Goal: Find specific page/section: Find specific page/section

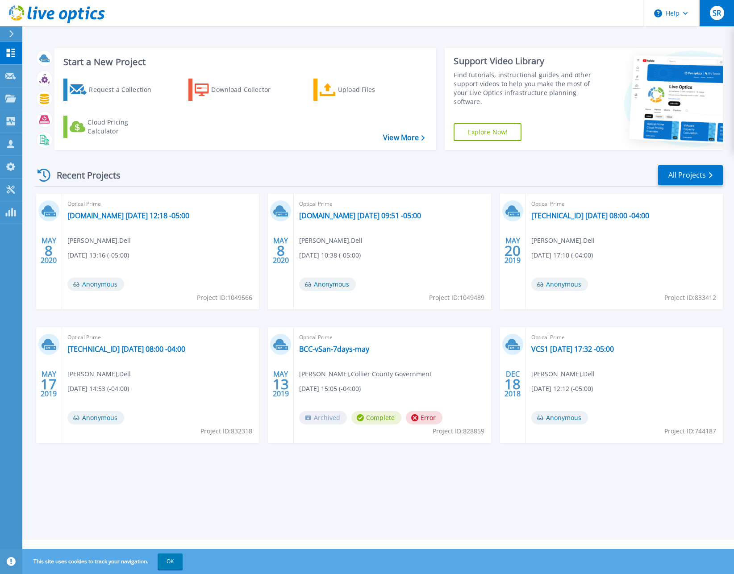
click at [716, 14] on span "SR" at bounding box center [716, 12] width 8 height 7
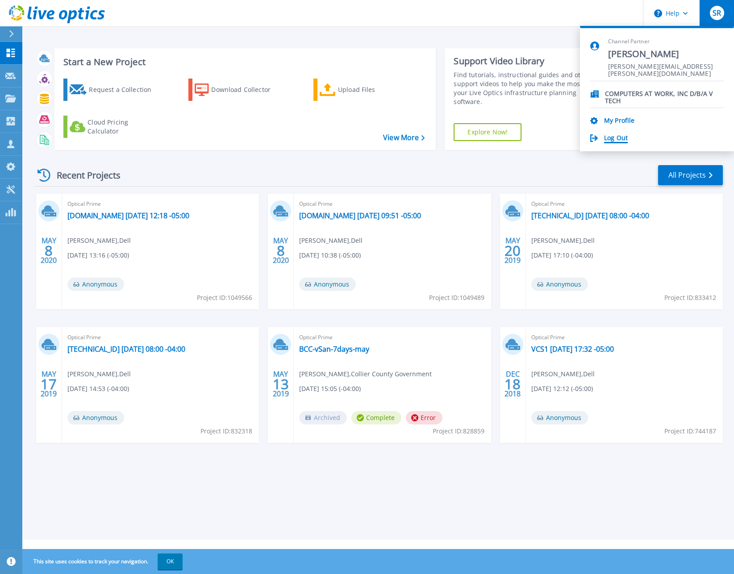
click at [618, 137] on link "Log Out" at bounding box center [616, 138] width 24 height 8
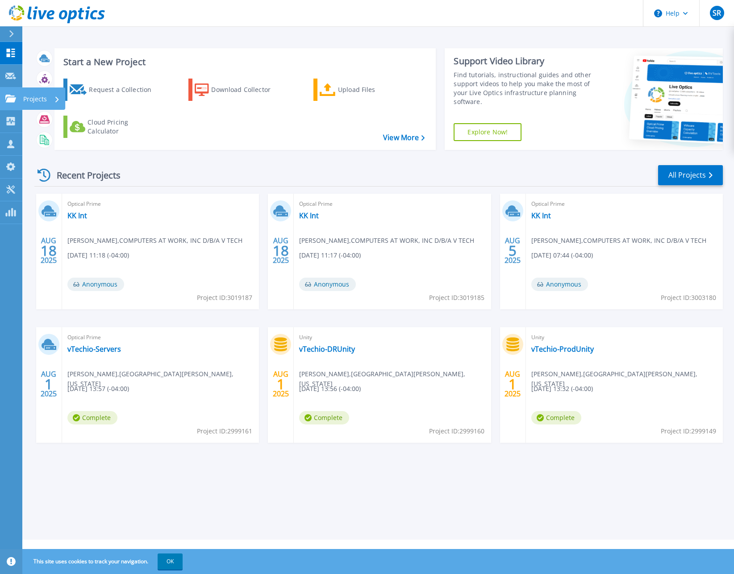
click at [13, 97] on icon at bounding box center [10, 99] width 11 height 8
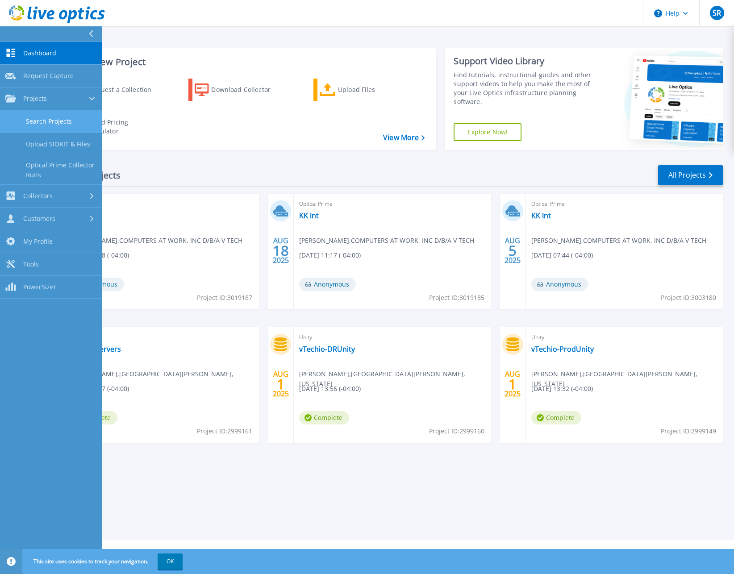
click at [43, 122] on link "Search Projects" at bounding box center [51, 121] width 102 height 23
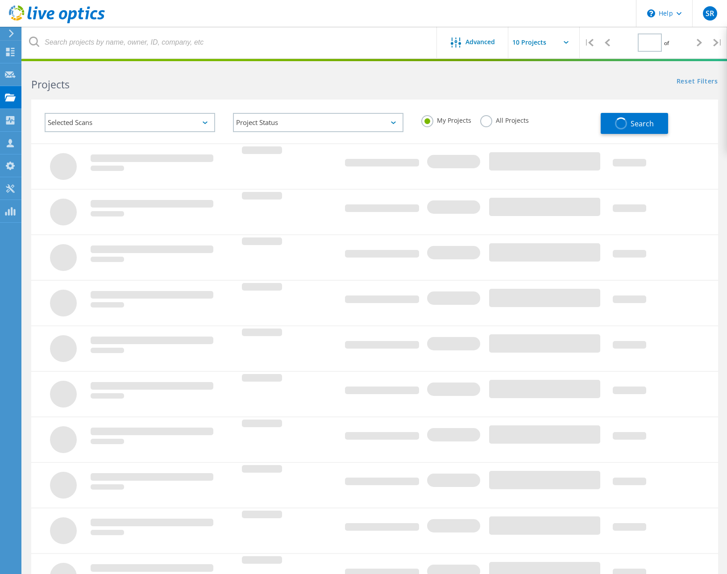
type input "1"
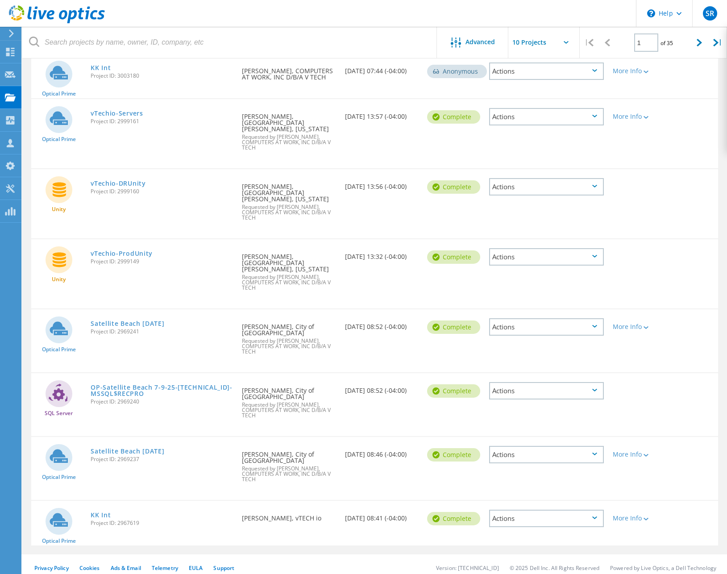
scroll to position [209, 0]
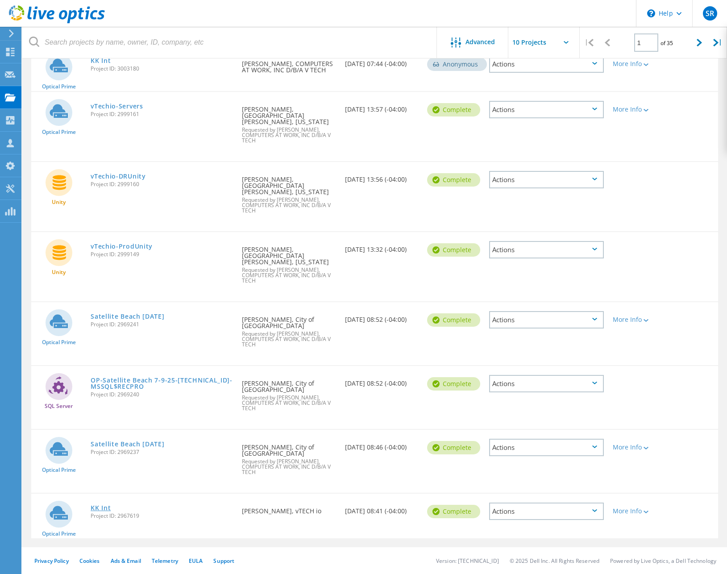
click at [104, 510] on link "KK Int" at bounding box center [101, 508] width 20 height 6
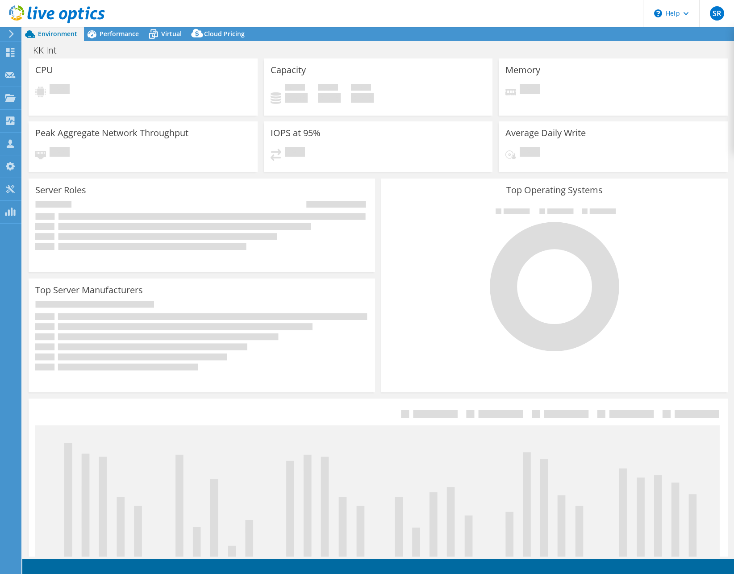
select select "USD"
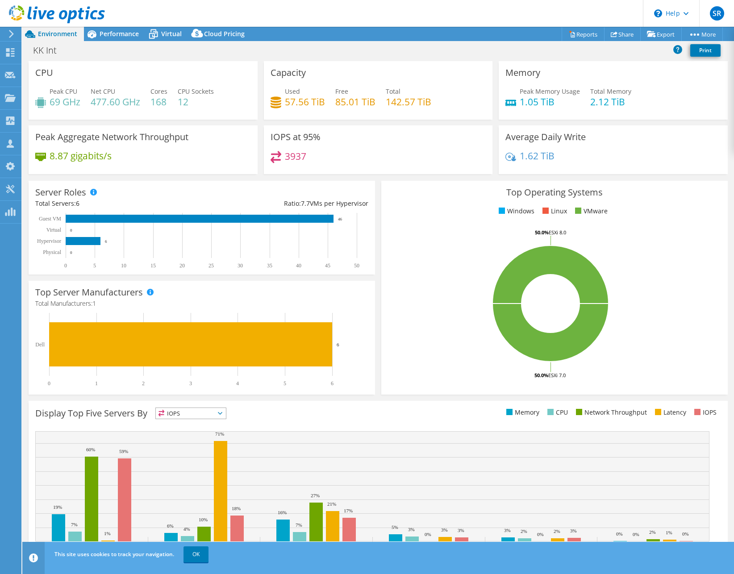
scroll to position [22, 0]
